Goal: Task Accomplishment & Management: Manage account settings

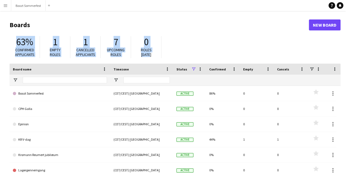
drag, startPoint x: 16, startPoint y: 36, endPoint x: 170, endPoint y: 53, distance: 154.1
click at [170, 53] on div "63% Confirmed applicants 1 Empty roles 1 Cancelled applicants 7 Upcoming roles …" at bounding box center [175, 48] width 331 height 30
drag, startPoint x: 170, startPoint y: 53, endPoint x: 4, endPoint y: 25, distance: 167.5
click at [4, 25] on main "Boards New Board 63% Confirmed applicants 1 Empty roles 1 Cancelled applicants …" at bounding box center [173, 109] width 346 height 197
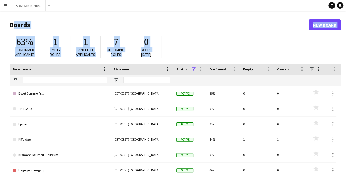
click at [5, 25] on main "Boards New Board 63% Confirmed applicants 1 Empty roles 1 Cancelled applicants …" at bounding box center [173, 109] width 346 height 197
drag, startPoint x: 9, startPoint y: 25, endPoint x: 168, endPoint y: 55, distance: 161.9
click at [168, 55] on main "Boards New Board 63% Confirmed applicants 1 Empty roles 1 Cancelled applicants …" at bounding box center [173, 109] width 346 height 197
click at [168, 55] on div "63% Confirmed applicants 1 Empty roles 1 Cancelled applicants 7 Upcoming roles …" at bounding box center [175, 48] width 331 height 30
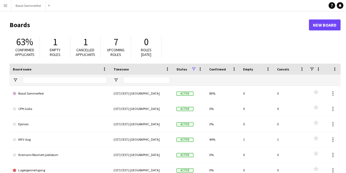
click at [239, 21] on h1 "Boards" at bounding box center [159, 25] width 299 height 8
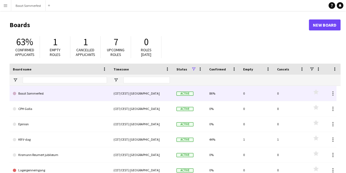
click at [64, 94] on link "Boozt Sommerfest" at bounding box center [60, 93] width 94 height 15
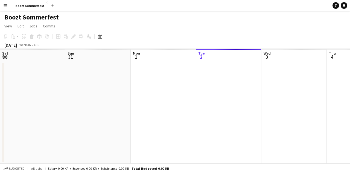
scroll to position [0, 131]
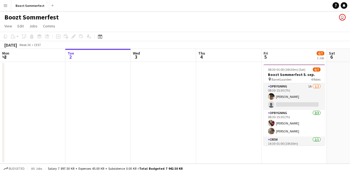
click at [343, 17] on app-user-avatar "user" at bounding box center [342, 17] width 7 height 7
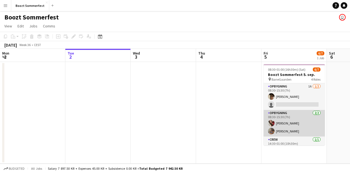
click at [298, 124] on app-card-role "Opbygning [DATE] 08:30-15:30 (7h) [PERSON_NAME] [PERSON_NAME]" at bounding box center [294, 123] width 61 height 27
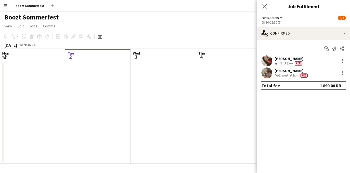
scroll to position [24, 0]
click at [265, 7] on icon "Close pop-in" at bounding box center [264, 6] width 5 height 5
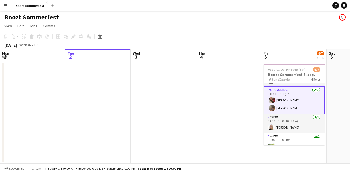
click at [229, 21] on div "Boozt Sommerfest user" at bounding box center [175, 16] width 350 height 10
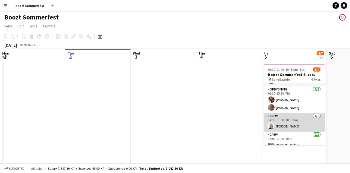
scroll to position [36, 0]
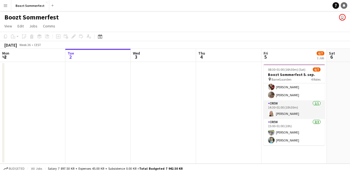
click at [346, 5] on link "Notifications" at bounding box center [344, 5] width 7 height 7
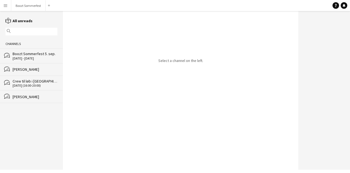
click at [40, 56] on div "Boozt Sommerfest 5. sep." at bounding box center [35, 53] width 45 height 5
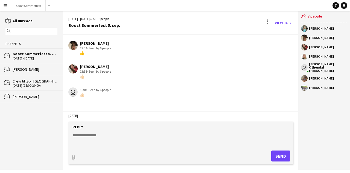
scroll to position [168, 0]
click at [206, 87] on div "user 15:03 · Seen by 6 people 👍🏻" at bounding box center [162, 92] width 188 height 10
click at [102, 137] on textarea at bounding box center [181, 139] width 219 height 14
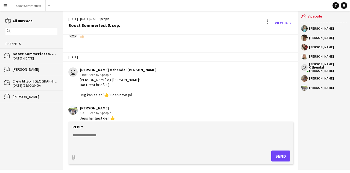
scroll to position [245, 0]
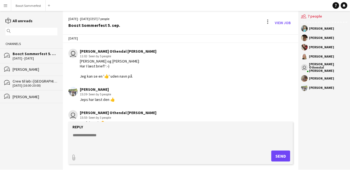
click at [91, 133] on textarea at bounding box center [181, 139] width 219 height 14
click at [323, 31] on div "[PERSON_NAME]" at bounding box center [324, 28] width 46 height 7
click at [326, 29] on div "[PERSON_NAME]" at bounding box center [321, 28] width 25 height 3
click at [22, 21] on link "reading All unreads" at bounding box center [18, 20] width 27 height 5
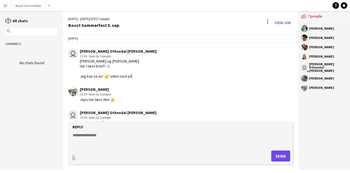
click at [22, 21] on link "reading All chats" at bounding box center [16, 20] width 22 height 5
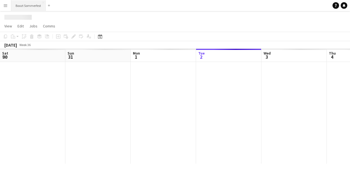
scroll to position [0, 131]
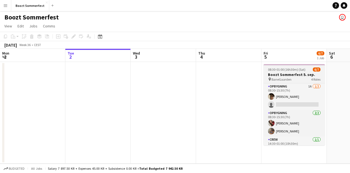
click at [295, 66] on app-job-card "08:30-01:00 (16h30m) (Sat) 6/7 Boozt Sommerfest 5. sep. pin BaneGaarden 4 Roles…" at bounding box center [294, 104] width 61 height 81
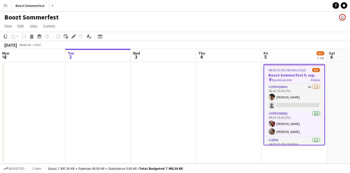
click at [341, 18] on app-user-avatar "user" at bounding box center [342, 17] width 7 height 7
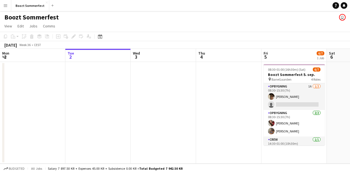
click at [341, 18] on app-user-avatar "user" at bounding box center [342, 17] width 7 height 7
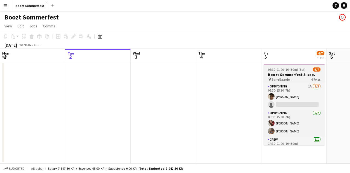
click at [304, 69] on span "08:30-01:00 (16h30m) (Sat)" at bounding box center [286, 69] width 37 height 4
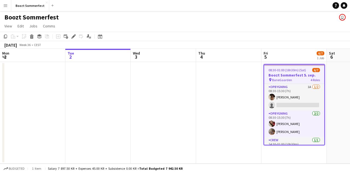
click at [5, 5] on app-icon "Menu" at bounding box center [5, 5] width 4 height 4
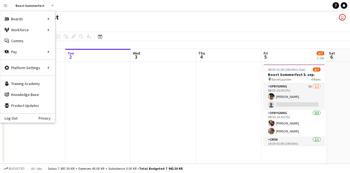
click at [107, 27] on app-page-menu "View Day view expanded Day view collapsed Month view Date picker Jump to [DATE]…" at bounding box center [175, 26] width 350 height 10
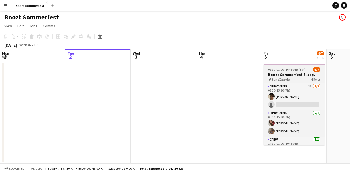
click at [289, 76] on h3 "Boozt Sommerfest 5. sep." at bounding box center [294, 74] width 61 height 5
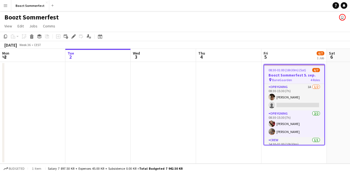
click at [344, 17] on app-user-avatar "user" at bounding box center [342, 17] width 7 height 7
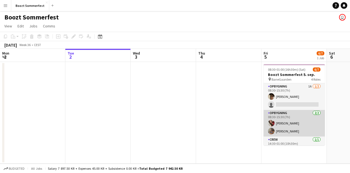
click at [296, 125] on app-card-role "Opbygning [DATE] 08:30-15:30 (7h) [PERSON_NAME] [PERSON_NAME]" at bounding box center [294, 123] width 61 height 27
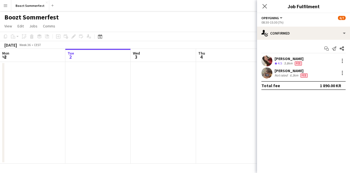
click at [223, 28] on app-page-menu "View Day view expanded Day view collapsed Month view Date picker Jump to [DATE]…" at bounding box center [175, 26] width 350 height 10
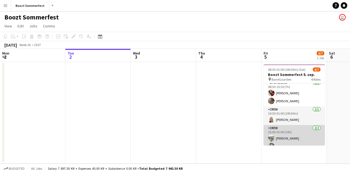
scroll to position [36, 0]
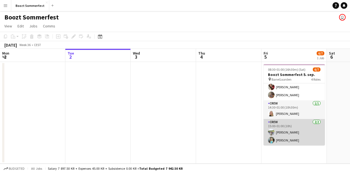
click at [300, 132] on app-card-role "Crew [DATE] 15:00-01:00 (10h) [PERSON_NAME]" at bounding box center [294, 132] width 61 height 27
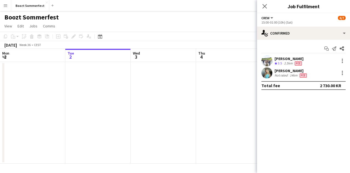
click at [234, 30] on app-page-menu "View Day view expanded Day view collapsed Month view Date picker Jump to [DATE]…" at bounding box center [175, 26] width 350 height 10
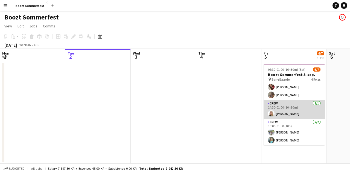
click at [297, 113] on app-card-role "Crew [DATE] 14:30-01:00 (10h30m) [PERSON_NAME]" at bounding box center [294, 109] width 61 height 19
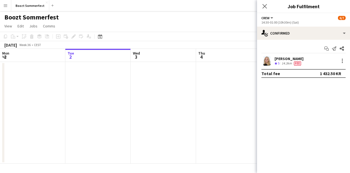
click at [228, 23] on app-page-menu "View Day view expanded Day view collapsed Month view Date picker Jump to [DATE]…" at bounding box center [175, 26] width 350 height 10
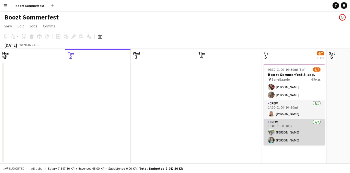
click at [302, 139] on app-card-role "Crew [DATE] 15:00-01:00 (10h) [PERSON_NAME]" at bounding box center [294, 132] width 61 height 27
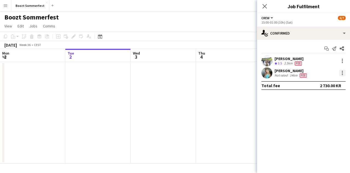
click at [341, 75] on div at bounding box center [342, 72] width 7 height 7
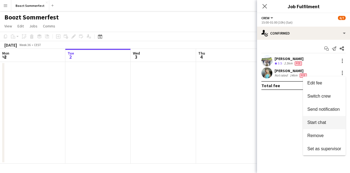
click at [323, 124] on span "Start chat" at bounding box center [316, 122] width 19 height 5
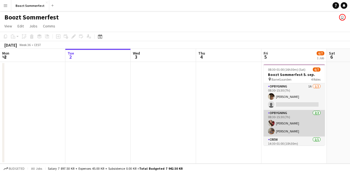
scroll to position [36, 0]
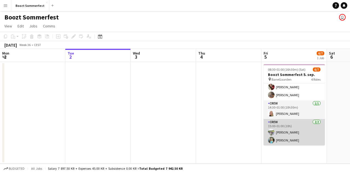
click at [294, 131] on app-card-role "Crew [DATE] 15:00-01:00 (10h) [PERSON_NAME]" at bounding box center [294, 132] width 61 height 27
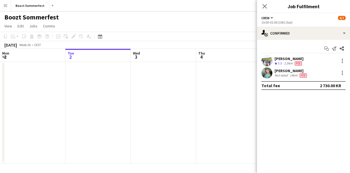
click at [318, 76] on div "[PERSON_NAME] Not rated 14km Fee" at bounding box center [303, 72] width 93 height 11
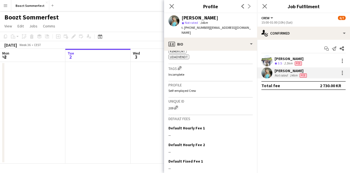
scroll to position [278, 0]
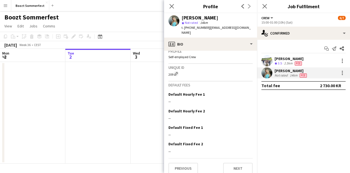
click at [2, 4] on button "Menu" at bounding box center [5, 5] width 11 height 11
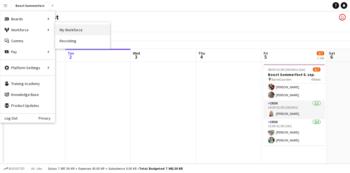
click at [61, 30] on link "My Workforce" at bounding box center [82, 29] width 55 height 11
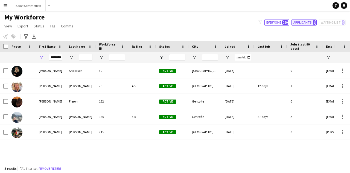
click at [305, 22] on button "Applicants 1" at bounding box center [304, 22] width 25 height 7
type input "**********"
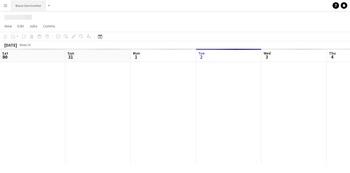
scroll to position [0, 131]
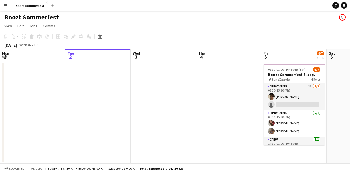
click at [8, 6] on button "Menu" at bounding box center [5, 5] width 11 height 11
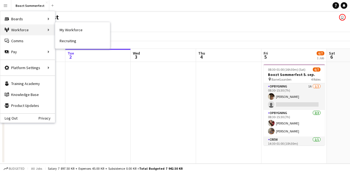
click at [20, 29] on div "Workforce Workforce" at bounding box center [27, 29] width 55 height 11
click at [42, 32] on div "Workforce Workforce" at bounding box center [27, 29] width 55 height 11
click at [72, 29] on link "My Workforce" at bounding box center [82, 29] width 55 height 11
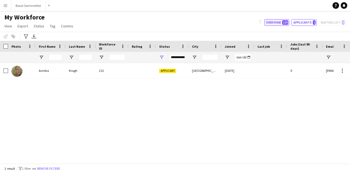
click at [279, 19] on button "Everyone 220" at bounding box center [277, 22] width 25 height 7
type input "**********"
